Goal: Information Seeking & Learning: Learn about a topic

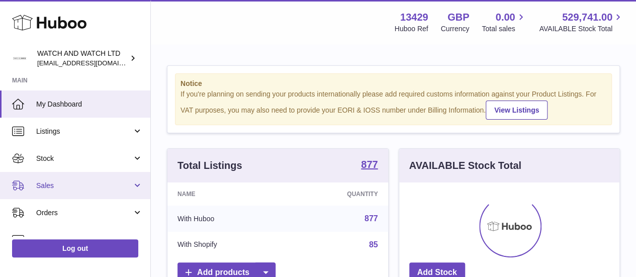
scroll to position [157, 220]
click at [68, 178] on link "Sales" at bounding box center [75, 185] width 150 height 27
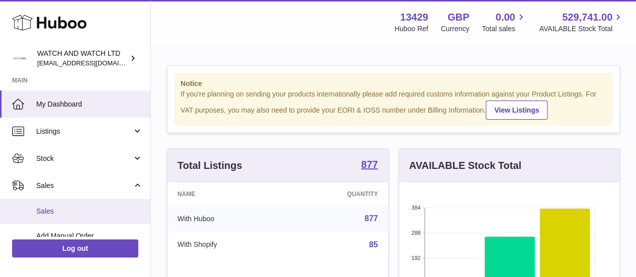
click at [79, 207] on span "Sales" at bounding box center [89, 212] width 107 height 10
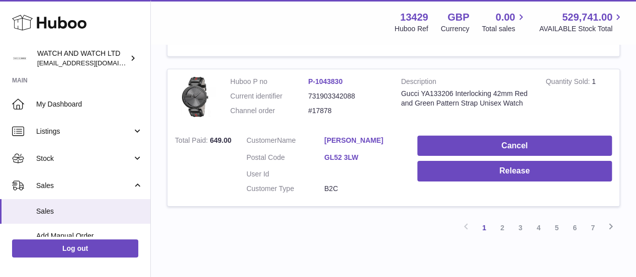
scroll to position [1561, 0]
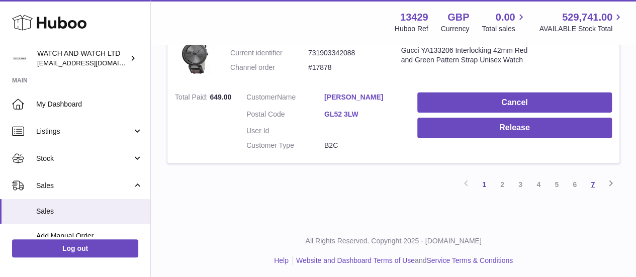
click at [590, 188] on link "7" at bounding box center [593, 185] width 18 height 18
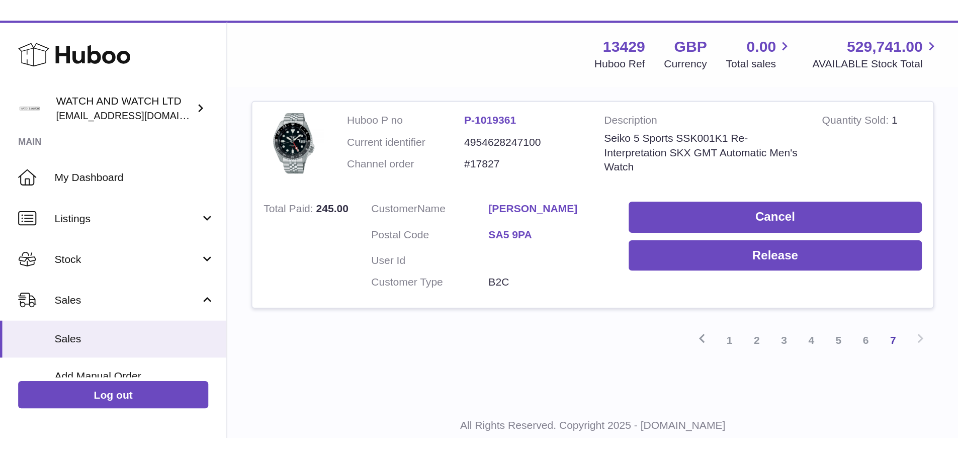
scroll to position [160, 0]
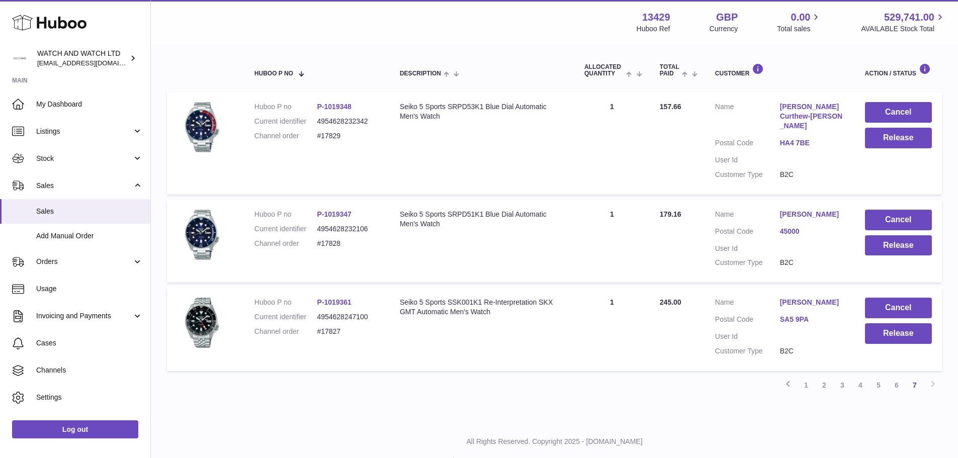
click at [543, 164] on td "Description Seiko 5 Sports SRPD53K1 Blue Dial Automatic Men's Watch" at bounding box center [482, 143] width 185 height 102
